Goal: Information Seeking & Learning: Learn about a topic

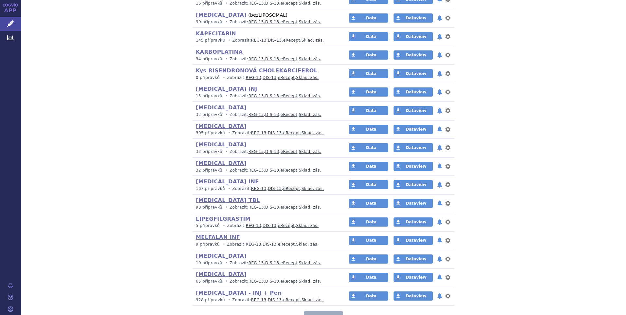
scroll to position [1796, 0]
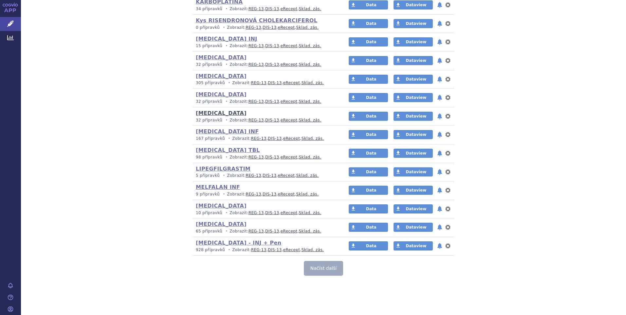
click at [220, 114] on link "[MEDICAL_DATA]" at bounding box center [221, 113] width 51 height 6
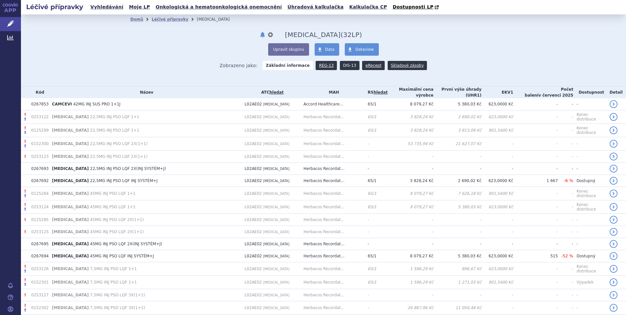
click at [346, 65] on link "DIS-13" at bounding box center [350, 65] width 20 height 9
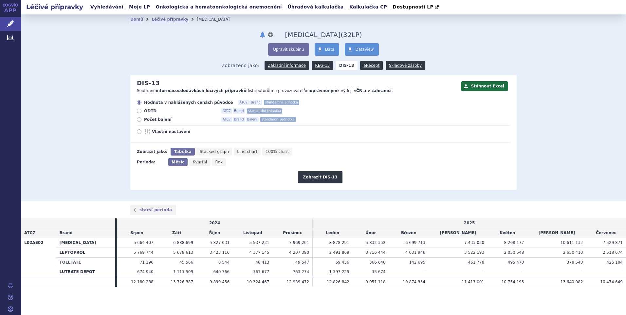
click at [140, 119] on icon at bounding box center [139, 119] width 5 height 5
click at [140, 119] on input "Počet balení ATC7 Brand Balení standardní jednotka" at bounding box center [140, 120] width 4 height 4
radio input "true"
click at [318, 179] on button "Zobrazit DIS-13" at bounding box center [320, 177] width 44 height 12
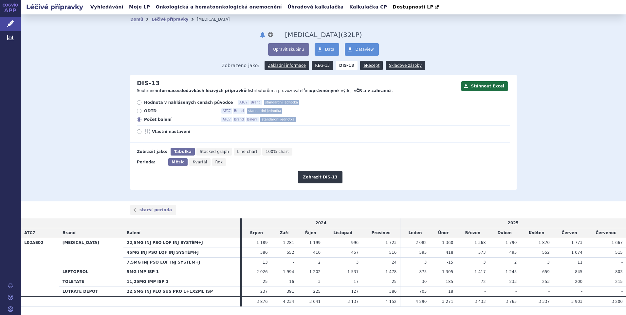
click at [321, 68] on link "REG-13" at bounding box center [322, 65] width 21 height 9
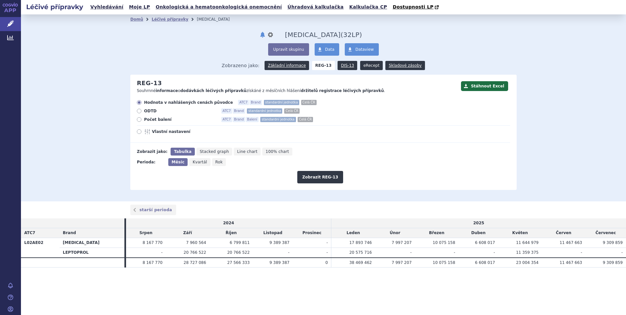
click at [367, 66] on link "eRecept" at bounding box center [371, 65] width 23 height 9
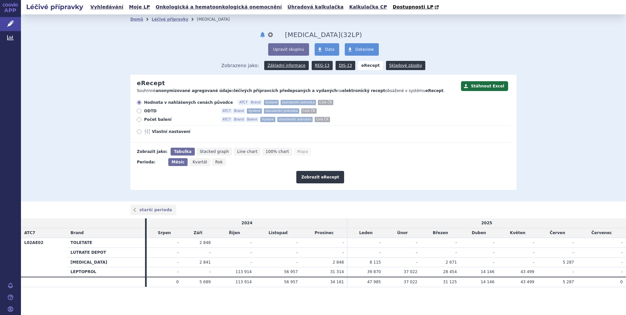
click at [366, 65] on strong "eRecept" at bounding box center [370, 65] width 25 height 9
drag, startPoint x: 163, startPoint y: 122, endPoint x: 281, endPoint y: 151, distance: 121.7
click at [163, 122] on span "Počet balení" at bounding box center [180, 119] width 72 height 5
click at [142, 122] on input "Počet balení ATC7 Brand Balení Vydané standardní jednotka Celá ČR" at bounding box center [140, 120] width 4 height 4
radio input "true"
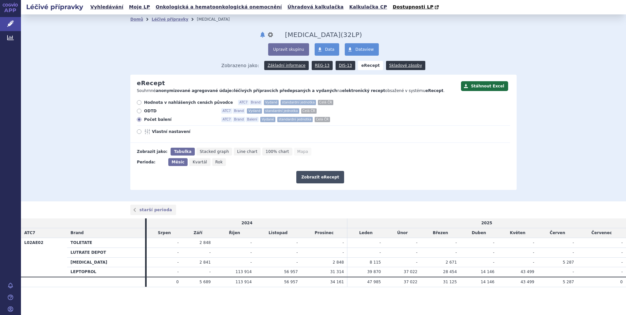
click at [322, 181] on button "Zobrazit eRecept" at bounding box center [320, 177] width 48 height 12
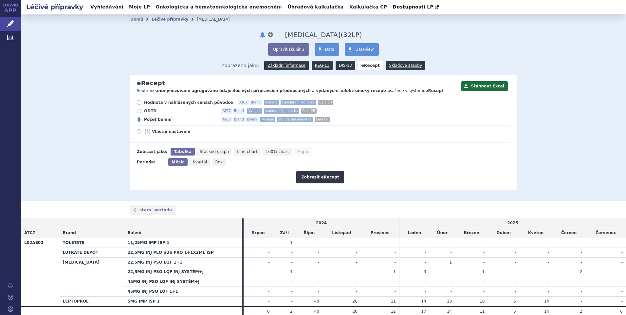
click at [337, 66] on link "DIS-13" at bounding box center [346, 65] width 20 height 9
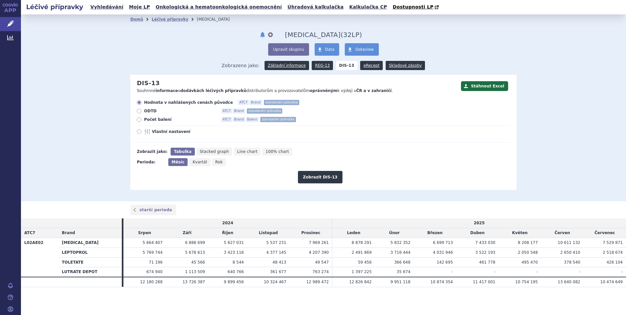
click at [152, 121] on span "Počet balení" at bounding box center [180, 119] width 72 height 5
click at [142, 121] on input "Počet balení ATC7 Brand Balení standardní jednotka" at bounding box center [140, 120] width 4 height 4
radio input "true"
click at [172, 22] on link "Léčivé přípravky" at bounding box center [170, 19] width 37 height 5
click at [164, 19] on link "Léčivé přípravky" at bounding box center [170, 19] width 37 height 5
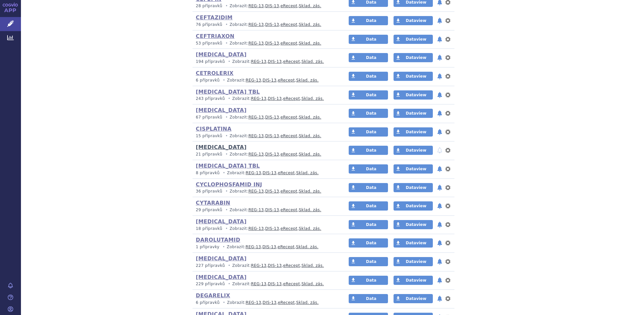
scroll to position [819, 0]
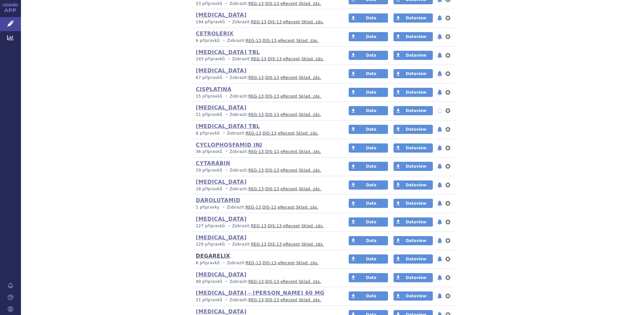
click at [214, 256] on link "DEGARELIX" at bounding box center [213, 256] width 34 height 6
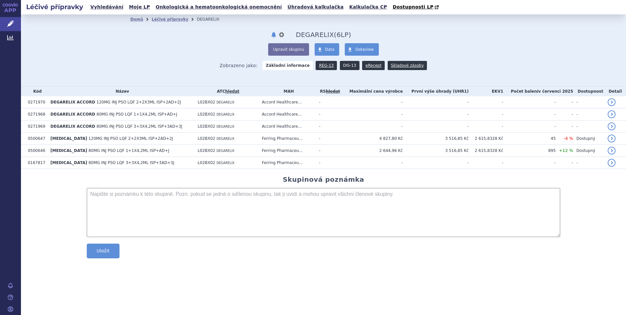
click at [350, 67] on link "DIS-13" at bounding box center [350, 65] width 20 height 9
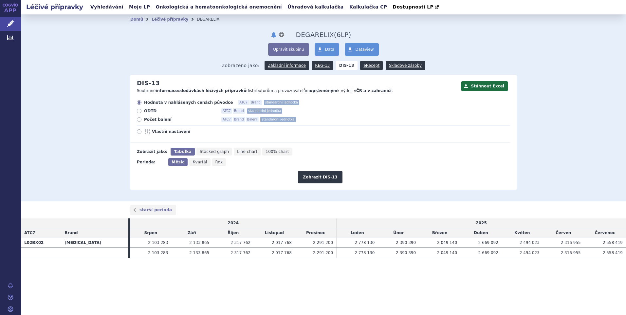
click at [150, 122] on span "Počet balení" at bounding box center [180, 119] width 72 height 5
click at [142, 122] on input "Počet balení ATC7 Brand Balení standardní jednotka" at bounding box center [140, 120] width 4 height 4
radio input "true"
click at [322, 177] on button "Zobrazit DIS-13" at bounding box center [320, 177] width 44 height 12
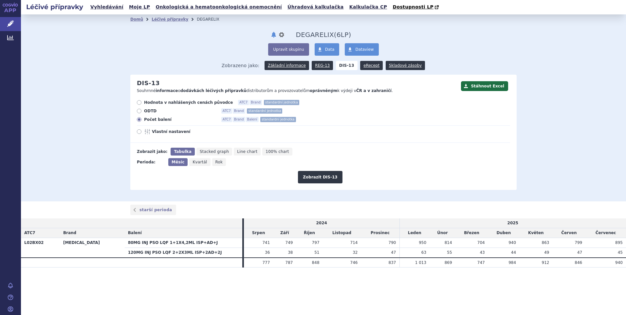
click at [205, 151] on span "Stacked graph" at bounding box center [214, 151] width 29 height 5
click at [201, 151] on input "Stacked graph" at bounding box center [198, 150] width 4 height 4
radio input "true"
click at [176, 151] on span "Tabulka" at bounding box center [181, 151] width 15 height 5
click at [175, 151] on input "Tabulka" at bounding box center [173, 150] width 4 height 4
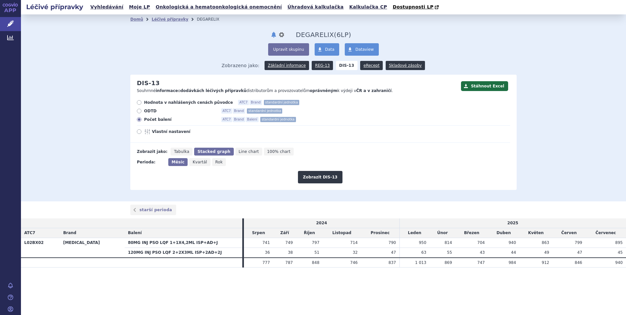
radio input "true"
click at [397, 67] on link "Skladové zásoby" at bounding box center [405, 65] width 39 height 9
click at [333, 48] on link "Data" at bounding box center [327, 49] width 25 height 12
click at [446, 52] on div "Upravit skupinu Data Dataview" at bounding box center [323, 49] width 386 height 12
click at [161, 132] on span "Vlastní nastavení" at bounding box center [188, 131] width 72 height 5
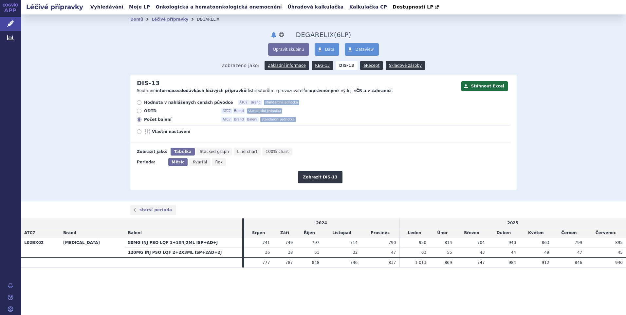
click at [142, 132] on input "Vlastní nastavení" at bounding box center [140, 132] width 4 height 4
radio input "true"
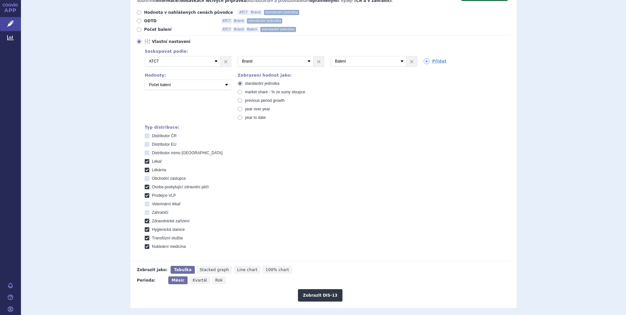
scroll to position [98, 0]
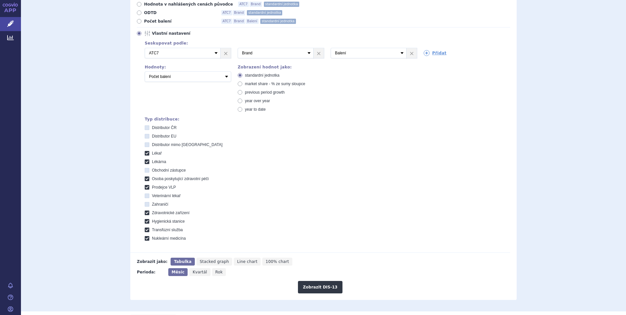
click at [145, 145] on icon at bounding box center [147, 144] width 5 height 5
click at [145, 145] on EU "Distributor mimo [GEOGRAPHIC_DATA]" at bounding box center [147, 145] width 4 height 4
checkbox EU "true"
click at [145, 154] on icon at bounding box center [147, 153] width 5 height 5
click at [145, 154] on input "Lékař" at bounding box center [147, 154] width 4 height 4
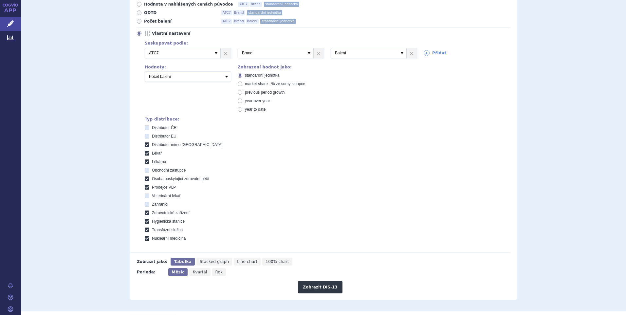
checkbox input "false"
click at [145, 162] on icon at bounding box center [147, 161] width 5 height 5
click at [145, 162] on input "Lékárna" at bounding box center [147, 162] width 4 height 4
checkbox input "false"
click at [145, 178] on icon at bounding box center [147, 178] width 5 height 5
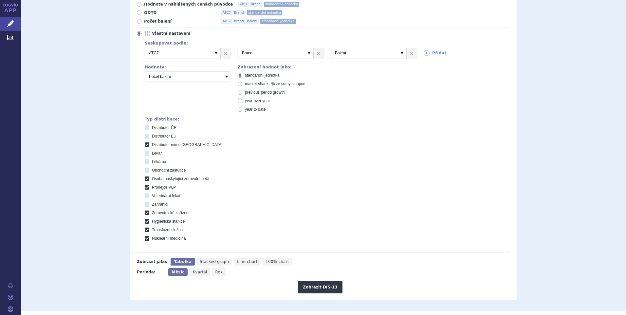
click at [145, 178] on péči "Osoba poskytující zdravotní péči" at bounding box center [147, 179] width 4 height 4
checkbox péči "false"
click at [145, 186] on icon at bounding box center [147, 187] width 5 height 5
click at [145, 186] on VLP "Prodejce VLP" at bounding box center [147, 188] width 4 height 4
checkbox VLP "false"
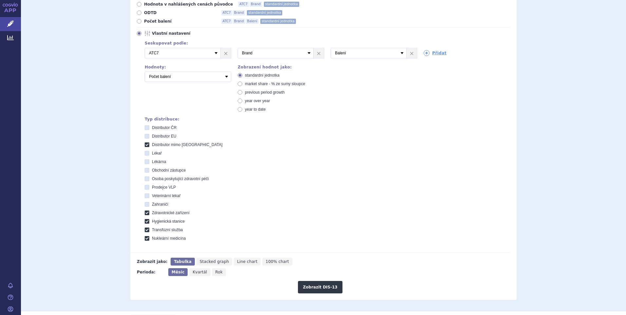
drag, startPoint x: 145, startPoint y: 209, endPoint x: 146, endPoint y: 212, distance: 3.6
click at [146, 212] on div "Distributor ČR Distributor EU Distributor mimo EU Lékař Lékárna Obchodní zástup…" at bounding box center [327, 183] width 365 height 116
click at [146, 213] on icon at bounding box center [147, 213] width 5 height 5
click at [146, 213] on zařízení "Zdravotnické zařízení" at bounding box center [147, 214] width 4 height 4
checkbox zařízení "false"
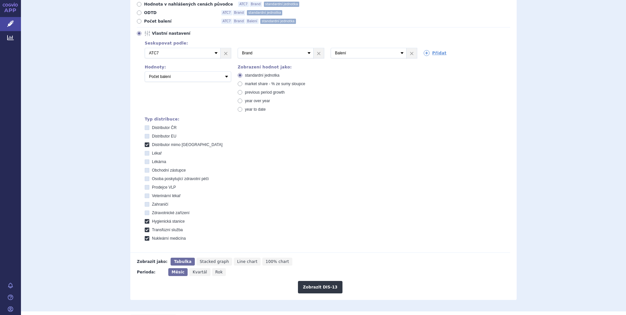
drag, startPoint x: 146, startPoint y: 222, endPoint x: 146, endPoint y: 227, distance: 4.9
click at [146, 222] on icon at bounding box center [147, 221] width 5 height 5
click at [146, 222] on stanice "Hygienická stanice" at bounding box center [147, 222] width 4 height 4
checkbox stanice "false"
click at [146, 228] on icon at bounding box center [147, 230] width 5 height 5
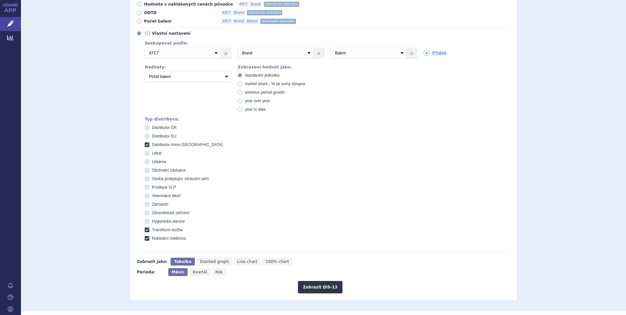
click at [146, 229] on služba "Transfúzní služba" at bounding box center [147, 231] width 4 height 4
checkbox služba "false"
click at [145, 238] on icon at bounding box center [147, 238] width 5 height 5
click at [145, 238] on medicína "Nukleární medicína" at bounding box center [147, 239] width 4 height 4
checkbox medicína "false"
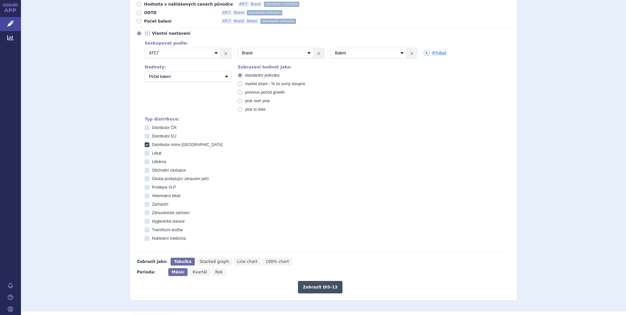
click at [327, 289] on button "Zobrazit DIS-13" at bounding box center [320, 287] width 44 height 12
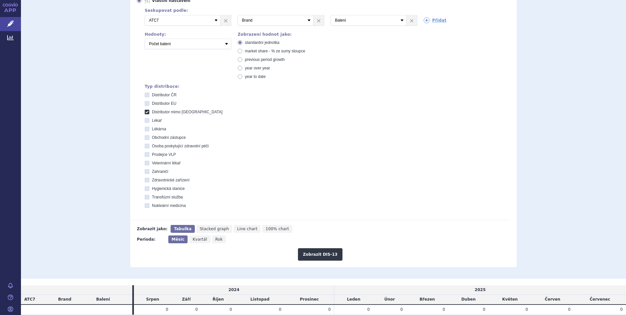
scroll to position [157, 0]
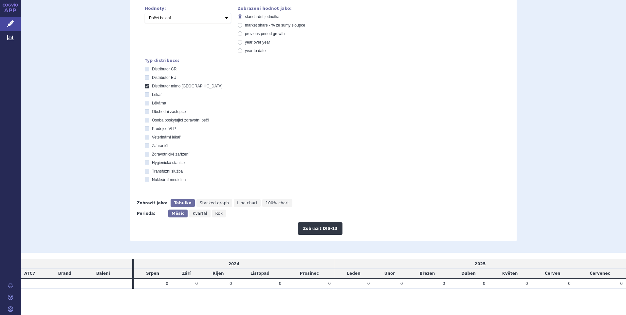
click at [147, 85] on label "Distributor mimo [GEOGRAPHIC_DATA]" at bounding box center [327, 85] width 365 height 5
click at [147, 85] on EU "Distributor mimo [GEOGRAPHIC_DATA]" at bounding box center [147, 87] width 4 height 4
checkbox EU "false"
click at [145, 79] on icon at bounding box center [147, 77] width 5 height 5
click at [145, 79] on EU "Distributor EU" at bounding box center [147, 78] width 4 height 4
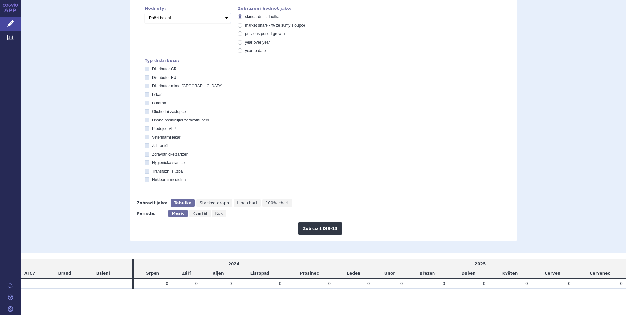
checkbox EU "true"
click at [145, 89] on div "Distributor ČR Distributor EU Distributor mimo EU Lékař Lékárna Obchodní zástup…" at bounding box center [327, 124] width 365 height 116
click at [145, 87] on icon at bounding box center [147, 86] width 5 height 5
click at [145, 87] on EU "Distributor mimo [GEOGRAPHIC_DATA]" at bounding box center [147, 87] width 4 height 4
checkbox EU "true"
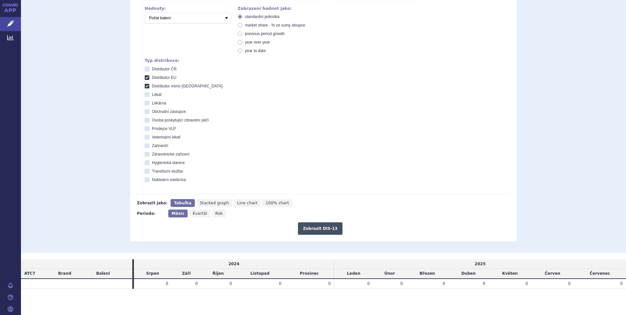
click at [316, 226] on button "Zobrazit DIS-13" at bounding box center [320, 228] width 44 height 12
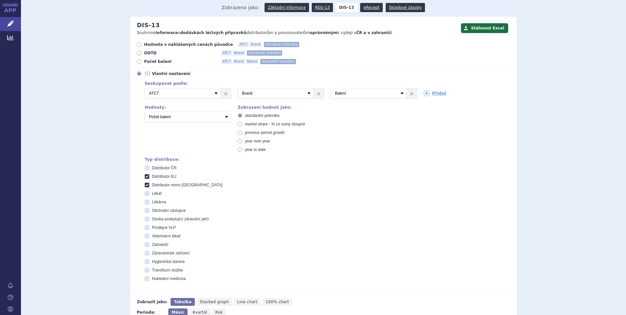
scroll to position [37, 0]
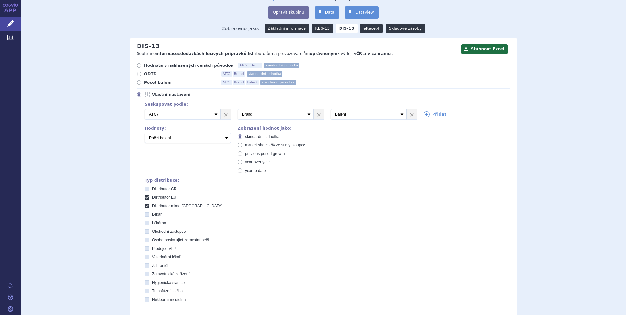
click at [145, 204] on icon at bounding box center [147, 206] width 5 height 5
click at [145, 205] on EU "Distributor mimo [GEOGRAPHIC_DATA]" at bounding box center [147, 207] width 4 height 4
checkbox EU "false"
click at [145, 197] on icon at bounding box center [147, 197] width 5 height 5
click at [145, 197] on EU "Distributor EU" at bounding box center [147, 198] width 4 height 4
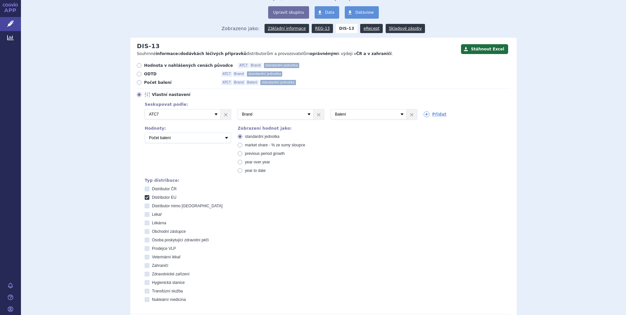
checkbox EU "false"
click at [145, 188] on icon at bounding box center [147, 189] width 5 height 5
click at [145, 188] on ČR "Distributor ČR" at bounding box center [147, 190] width 4 height 4
checkbox ČR "true"
click at [145, 198] on icon at bounding box center [147, 197] width 5 height 5
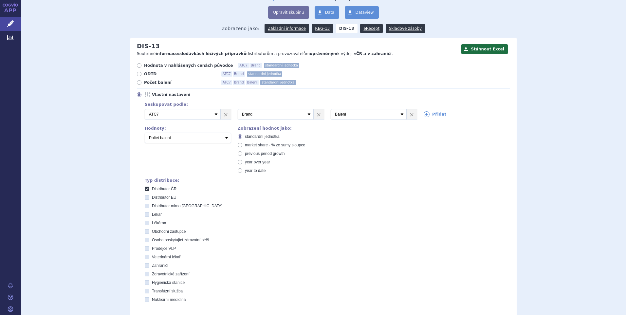
click at [145, 198] on EU "Distributor EU" at bounding box center [147, 198] width 4 height 4
checkbox EU "true"
click at [145, 206] on icon at bounding box center [147, 206] width 5 height 5
click at [145, 206] on EU "Distributor mimo [GEOGRAPHIC_DATA]" at bounding box center [147, 207] width 4 height 4
checkbox EU "true"
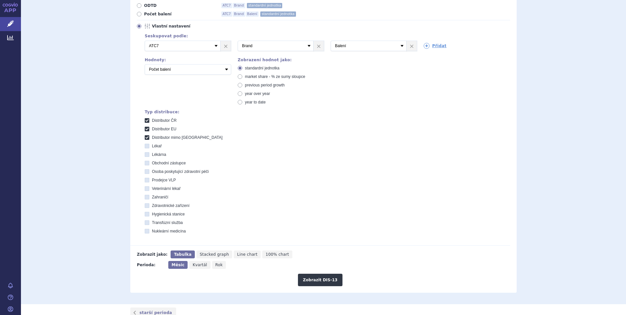
scroll to position [168, 0]
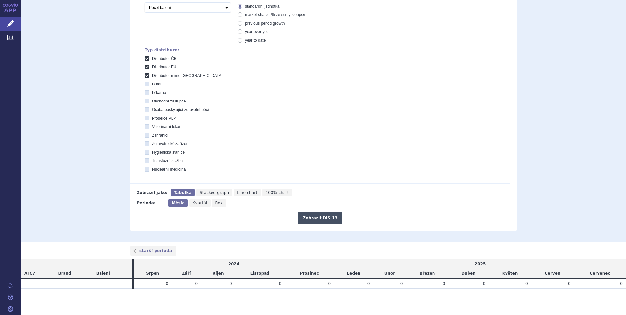
click at [319, 219] on button "Zobrazit DIS-13" at bounding box center [320, 218] width 44 height 12
